Goal: Information Seeking & Learning: Learn about a topic

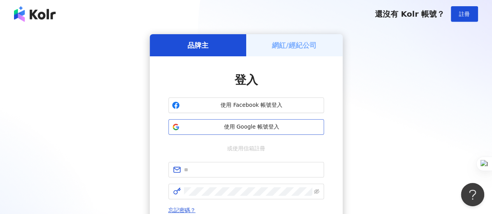
click at [235, 127] on span "使用 Google 帳號登入" at bounding box center [252, 127] width 138 height 8
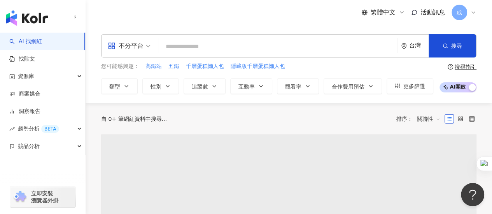
click at [471, 13] on icon at bounding box center [473, 12] width 6 height 6
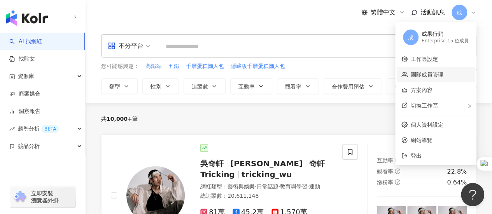
click at [430, 74] on link "團隊成員管理" at bounding box center [426, 74] width 33 height 6
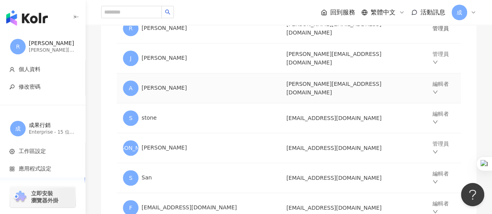
scroll to position [194, 0]
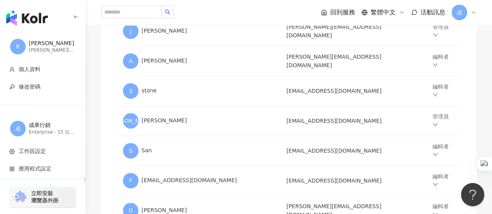
click at [474, 12] on icon at bounding box center [473, 12] width 6 height 6
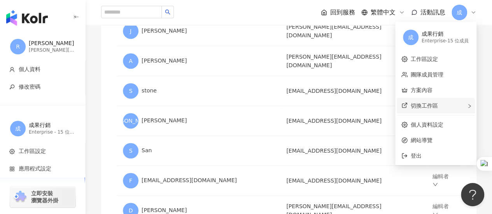
click at [437, 109] on span "切換工作區" at bounding box center [423, 106] width 27 height 6
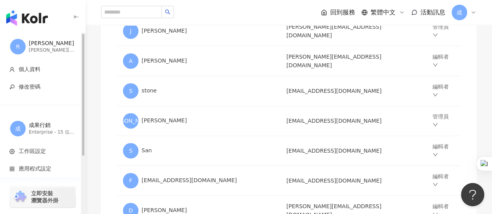
click at [44, 56] on div "R ryan ryan@sfrontier.biz" at bounding box center [42, 47] width 85 height 28
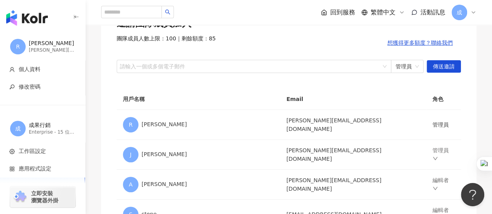
scroll to position [0, 0]
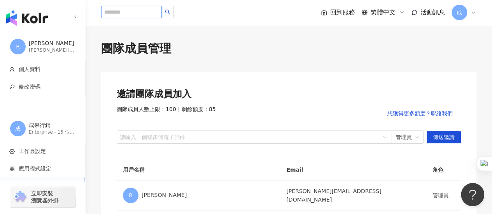
click at [146, 11] on input "search" at bounding box center [131, 12] width 61 height 12
click at [340, 11] on span "回到服務" at bounding box center [342, 12] width 25 height 9
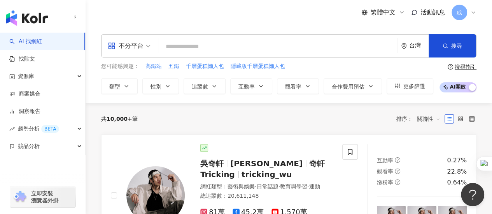
click at [466, 66] on div "搜尋指引" at bounding box center [465, 67] width 22 height 6
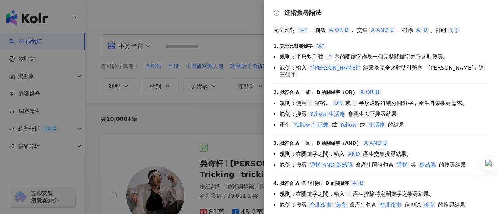
click at [226, 10] on div at bounding box center [248, 107] width 497 height 214
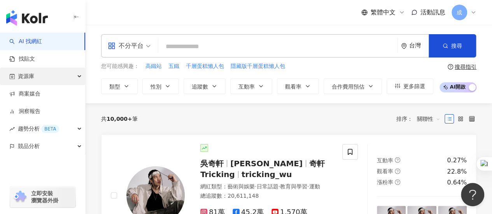
click at [52, 73] on div "資源庫" at bounding box center [42, 76] width 85 height 17
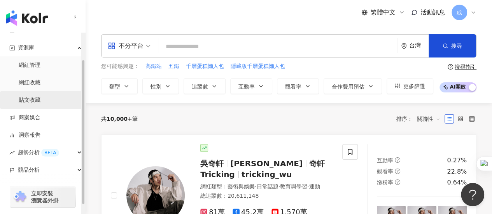
scroll to position [39, 0]
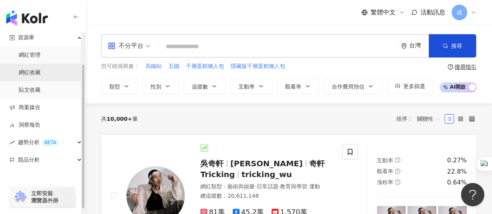
click at [26, 72] on link "網紅收藏" at bounding box center [30, 73] width 22 height 8
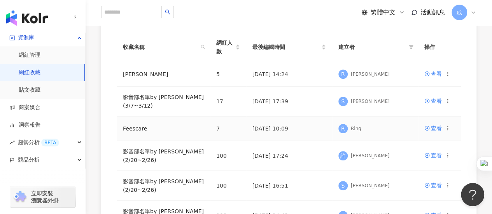
scroll to position [78, 0]
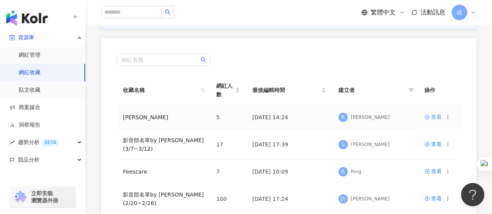
click at [437, 119] on div "查看" at bounding box center [436, 117] width 11 height 9
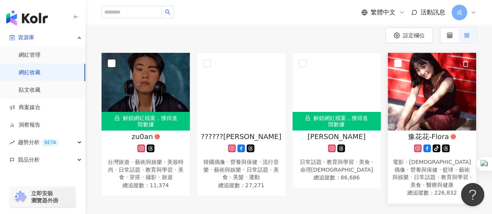
scroll to position [78, 0]
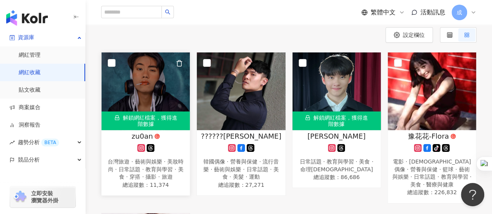
click at [160, 119] on div "解鎖網紅檔案，獲得進階數據" at bounding box center [145, 121] width 88 height 19
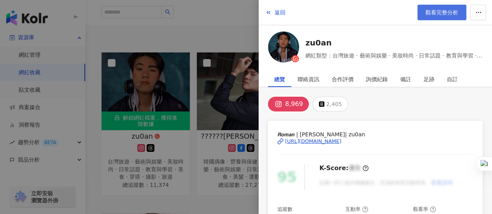
click at [434, 12] on span "觀看完整分析" at bounding box center [441, 12] width 33 height 6
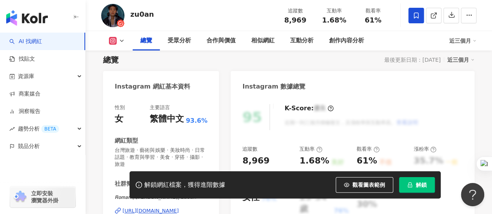
scroll to position [69, 0]
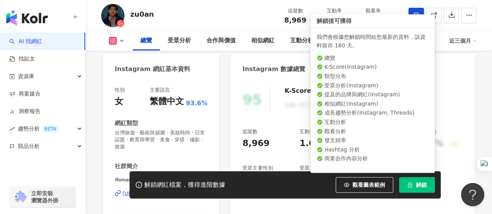
click at [419, 185] on span "解鎖" at bounding box center [420, 185] width 11 height 6
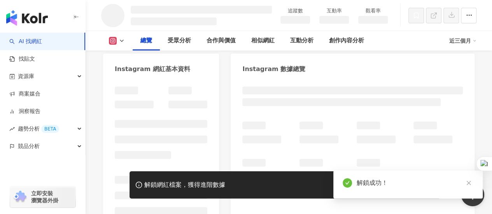
scroll to position [108, 0]
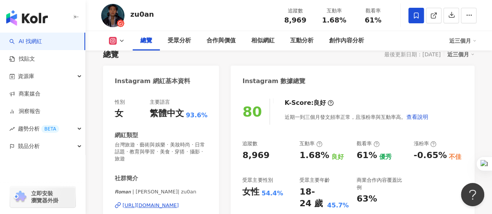
scroll to position [30, 0]
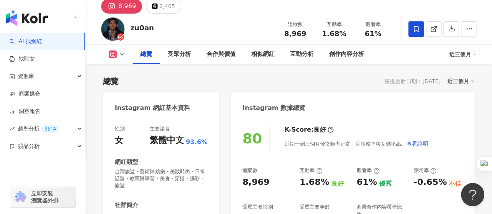
click at [123, 54] on icon at bounding box center [122, 54] width 6 height 6
click at [126, 85] on button "Threads" at bounding box center [129, 86] width 47 height 11
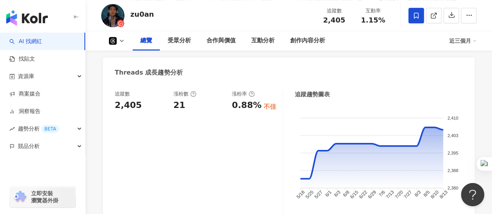
scroll to position [382, 0]
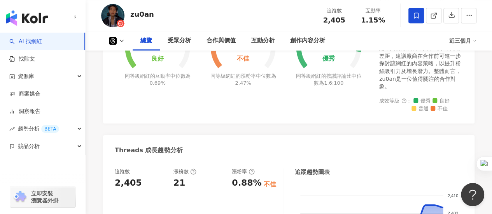
click at [121, 42] on icon at bounding box center [122, 41] width 6 height 6
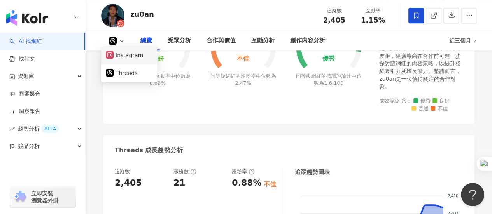
click at [122, 54] on button "Instagram" at bounding box center [129, 55] width 47 height 11
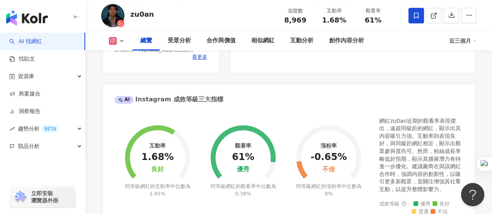
scroll to position [261, 0]
